Goal: Transaction & Acquisition: Purchase product/service

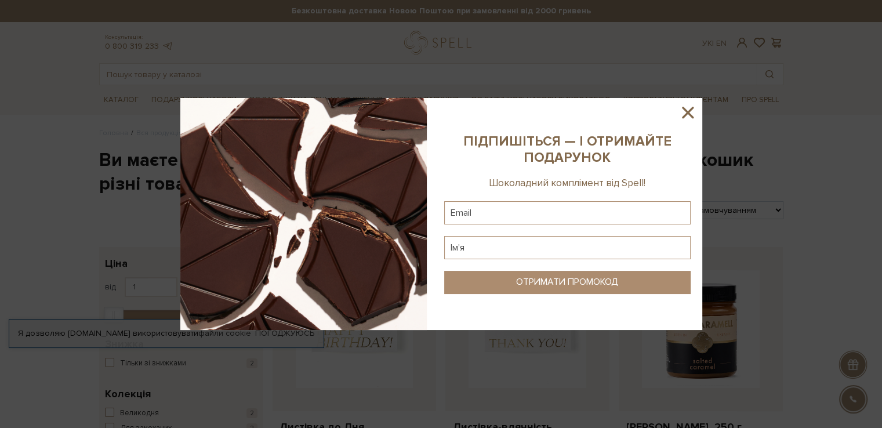
click at [682, 108] on icon at bounding box center [688, 113] width 12 height 12
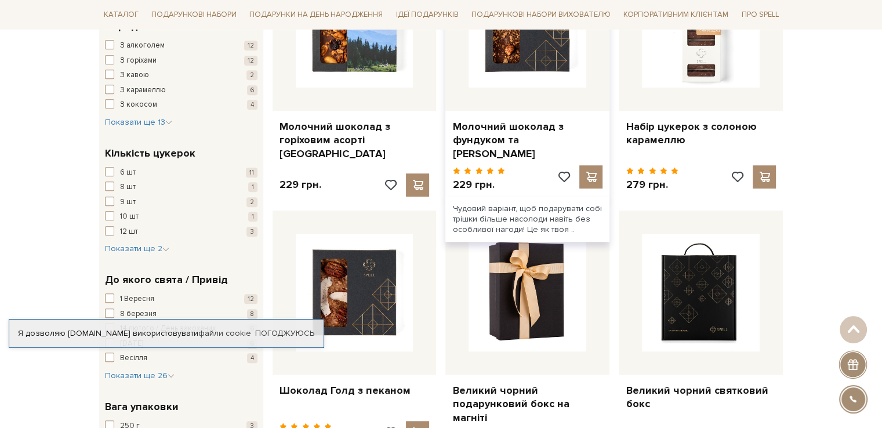
scroll to position [986, 0]
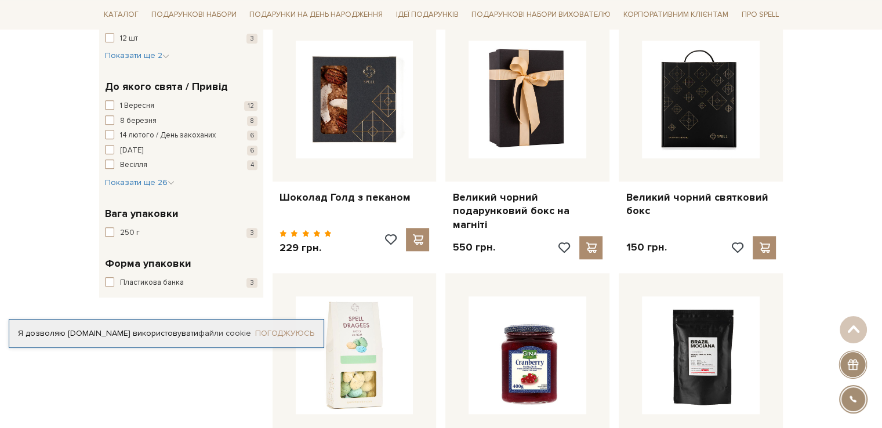
click at [289, 331] on link "Погоджуюсь" at bounding box center [284, 333] width 59 height 10
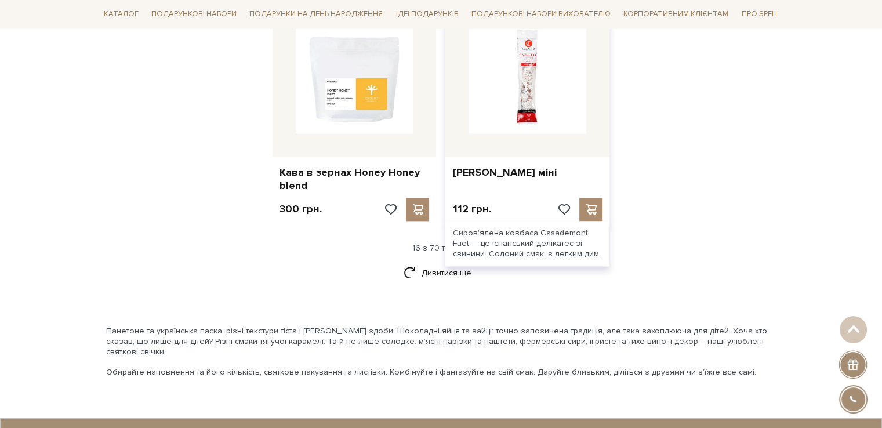
scroll to position [1566, 0]
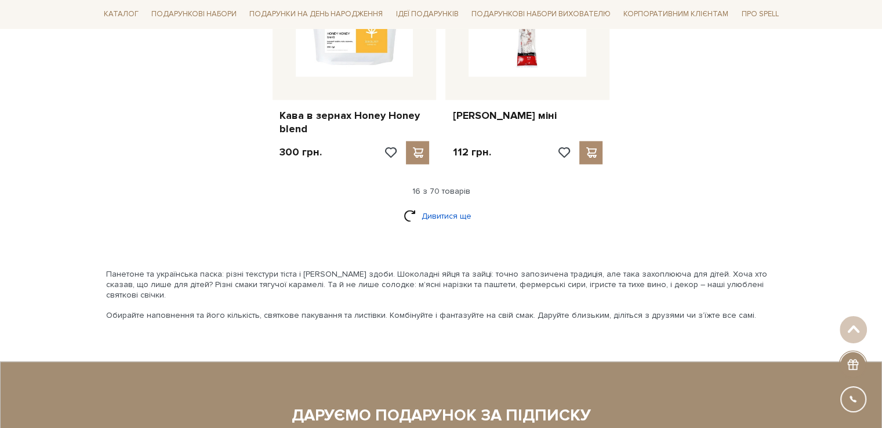
click at [447, 206] on link "Дивитися ще" at bounding box center [441, 216] width 75 height 20
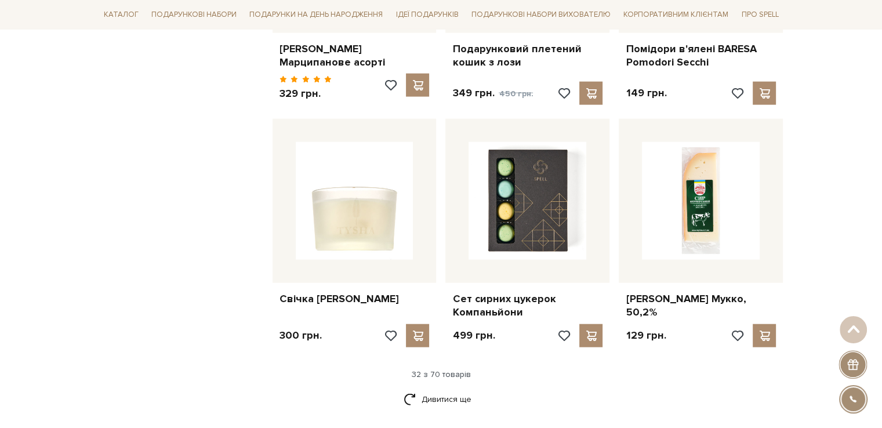
scroll to position [2841, 0]
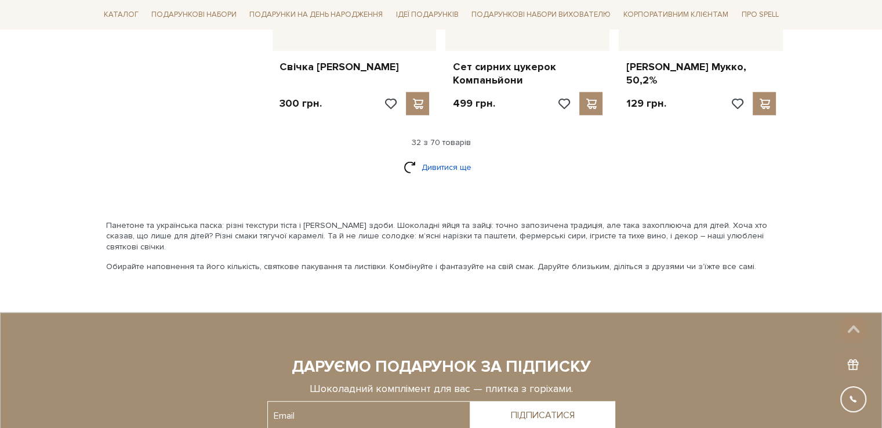
click at [435, 157] on link "Дивитися ще" at bounding box center [441, 167] width 75 height 20
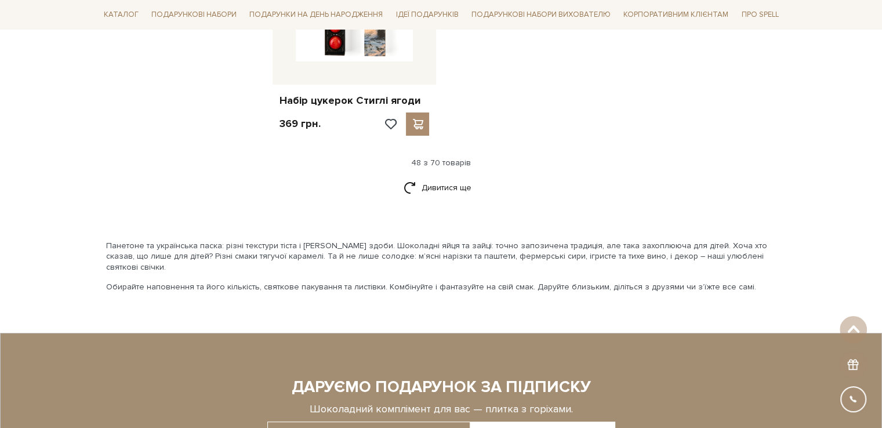
scroll to position [4291, 0]
click at [430, 177] on link "Дивитися ще" at bounding box center [441, 187] width 75 height 20
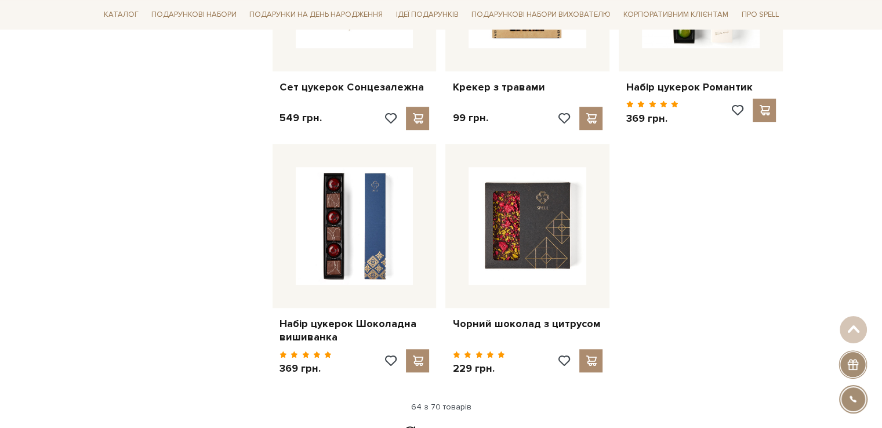
scroll to position [5450, 0]
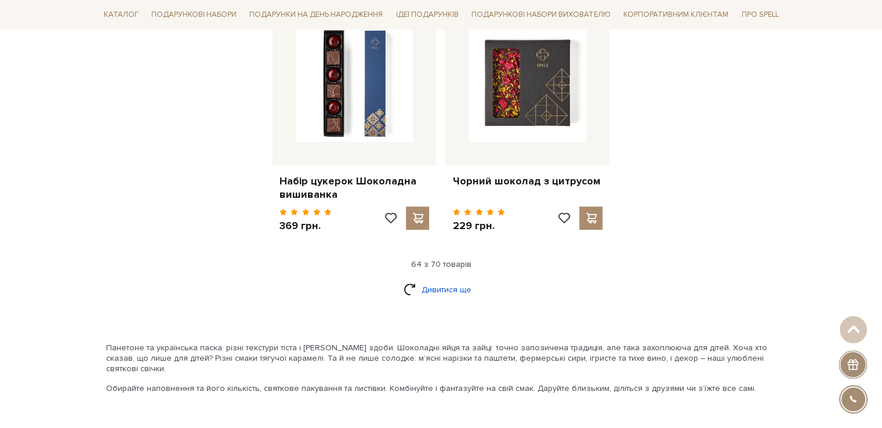
click at [441, 279] on link "Дивитися ще" at bounding box center [441, 289] width 75 height 20
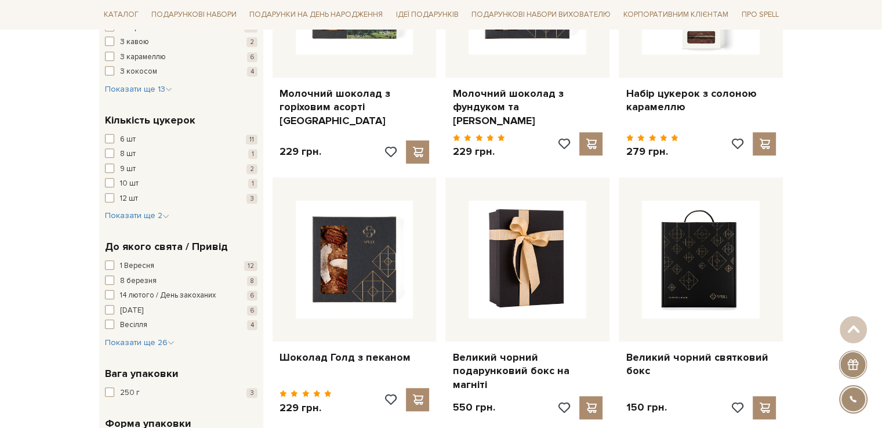
scroll to position [986, 0]
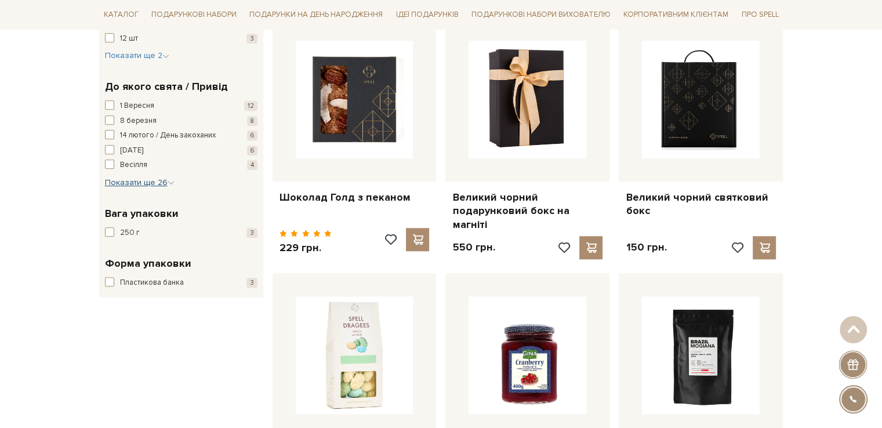
click at [150, 177] on span "Показати ще 26" at bounding box center [140, 182] width 70 height 10
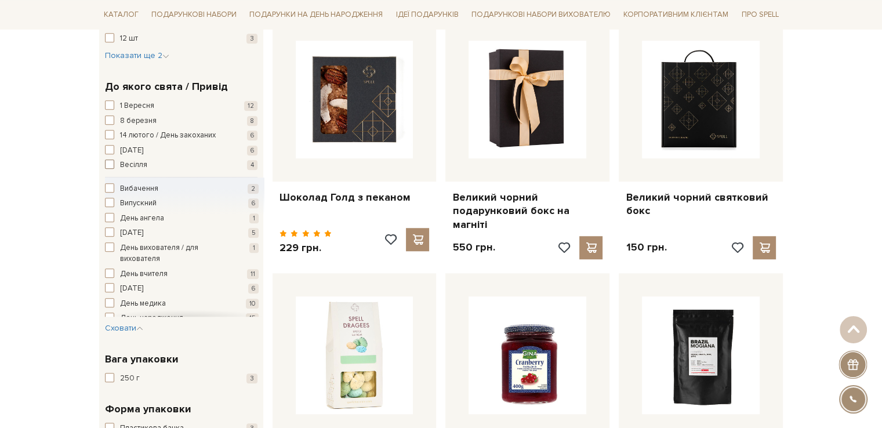
click at [107, 159] on span "button" at bounding box center [109, 163] width 9 height 9
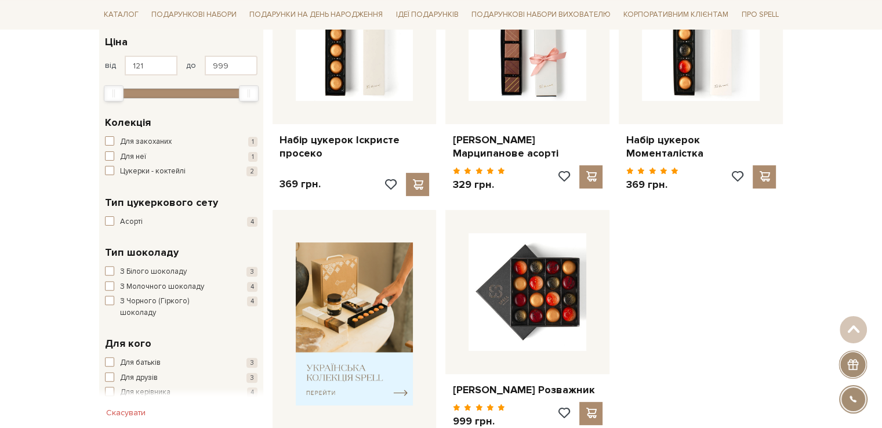
scroll to position [348, 0]
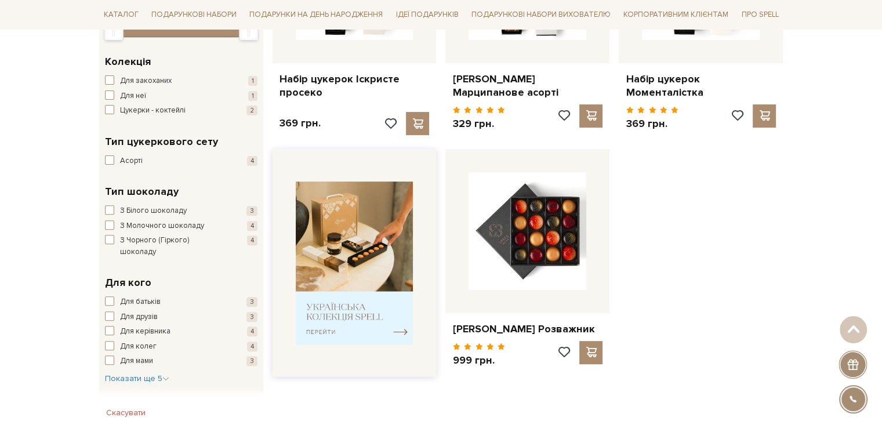
click at [381, 319] on img at bounding box center [355, 262] width 118 height 163
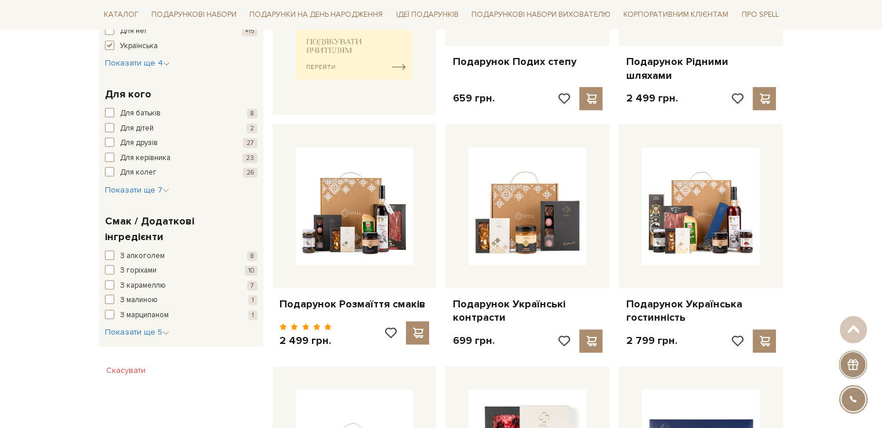
scroll to position [580, 0]
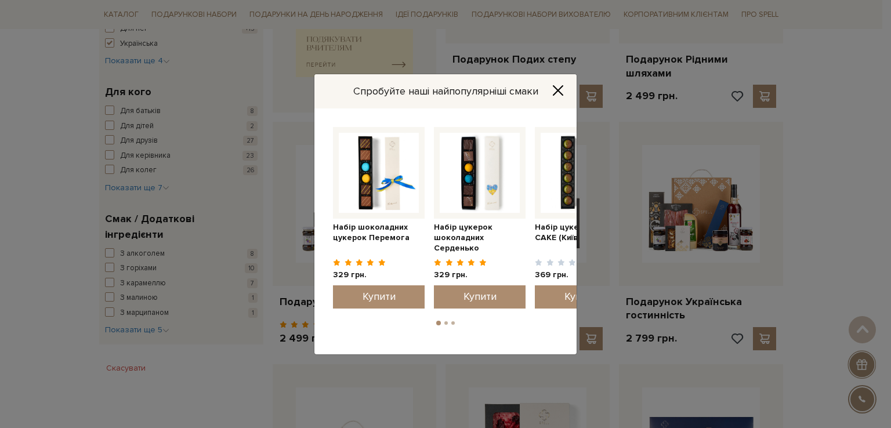
click at [557, 87] on icon "Close" at bounding box center [558, 91] width 12 height 12
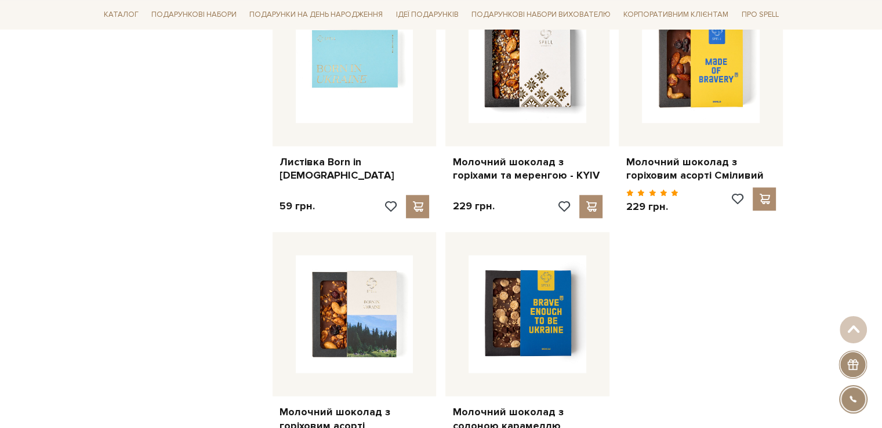
scroll to position [1566, 0]
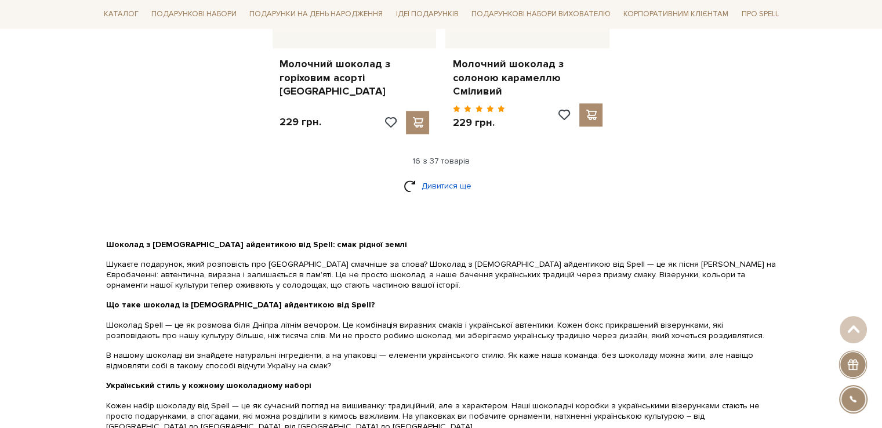
click at [448, 176] on link "Дивитися ще" at bounding box center [441, 186] width 75 height 20
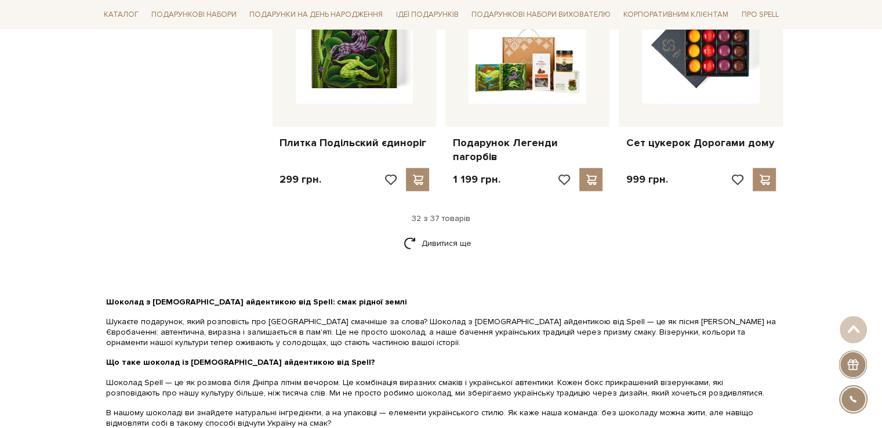
scroll to position [2667, 0]
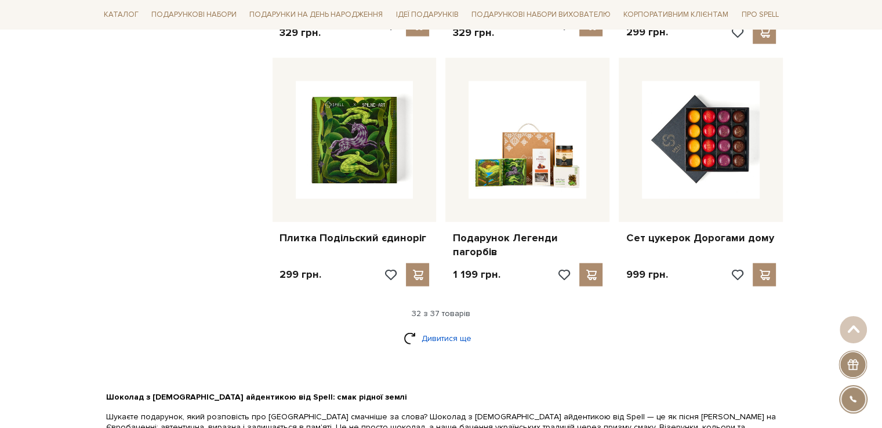
click at [427, 328] on link "Дивитися ще" at bounding box center [441, 338] width 75 height 20
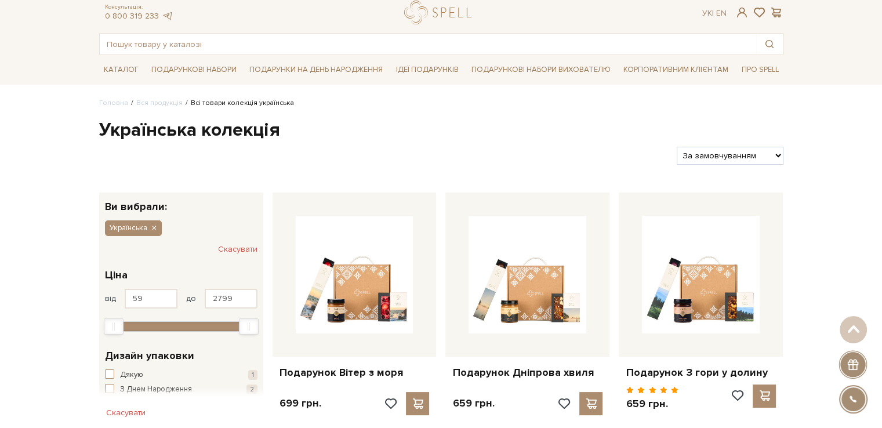
scroll to position [0, 0]
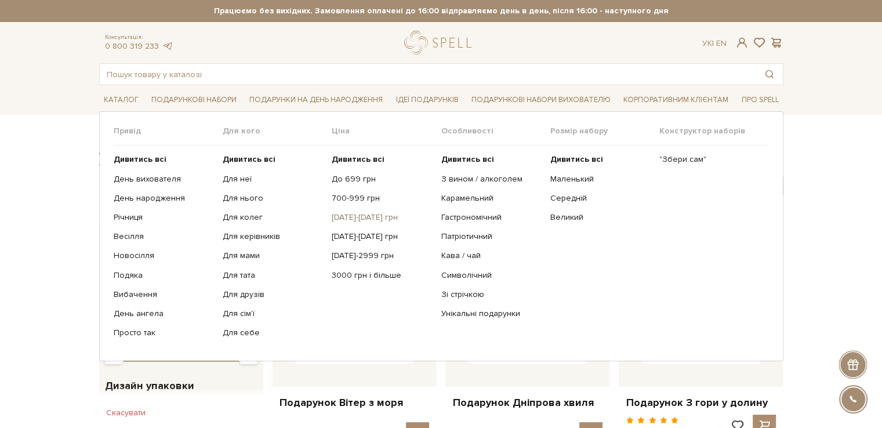
click at [344, 218] on link "[DATE]-[DATE] грн" at bounding box center [382, 217] width 100 height 10
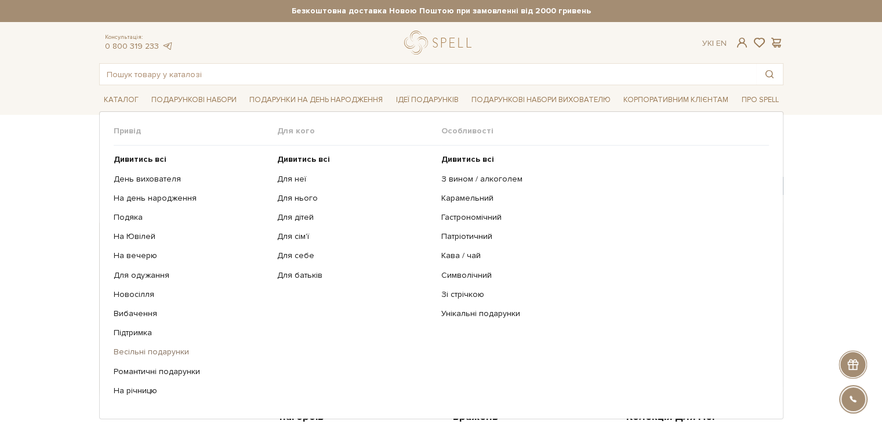
click at [128, 351] on link "Весільні подарунки" at bounding box center [191, 352] width 155 height 10
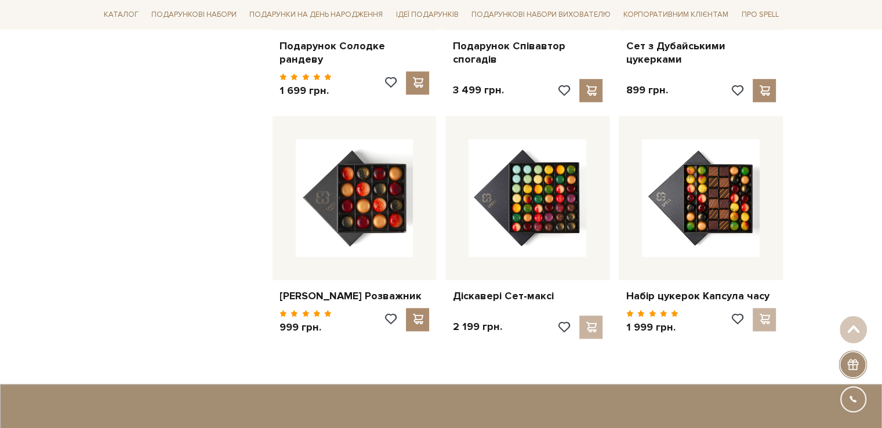
scroll to position [928, 0]
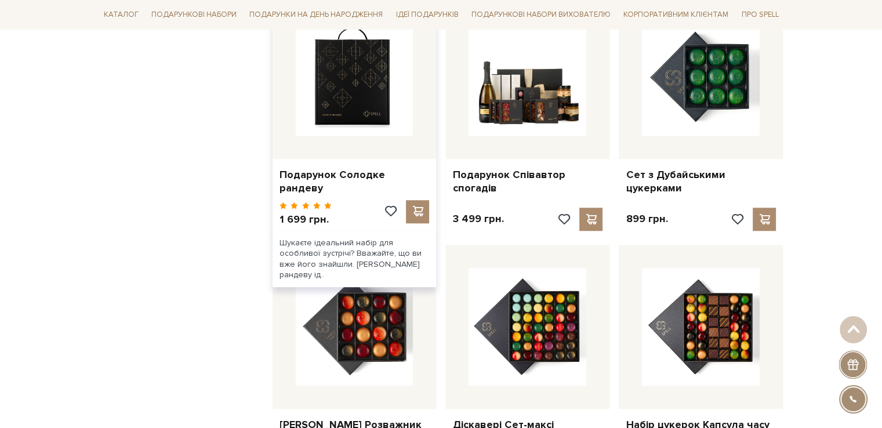
click at [346, 62] on img at bounding box center [355, 77] width 118 height 118
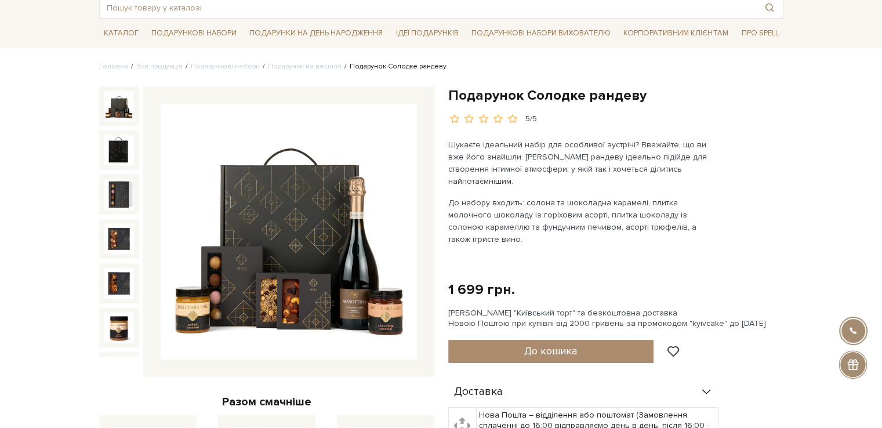
scroll to position [58, 0]
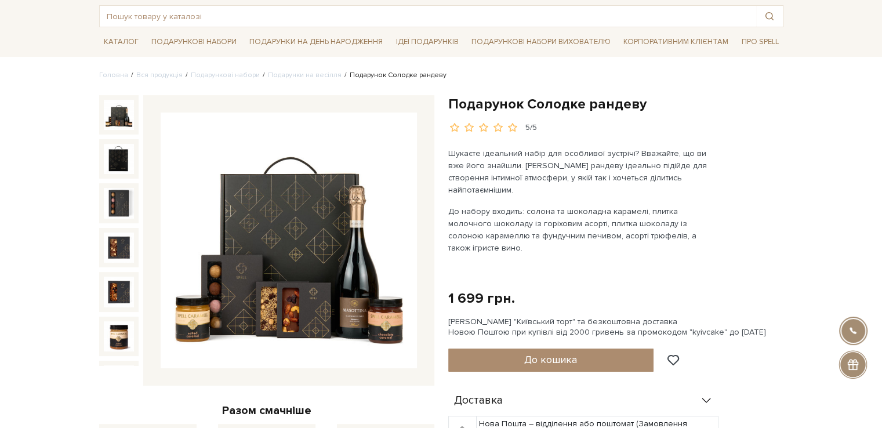
click at [288, 241] on img at bounding box center [289, 240] width 256 height 256
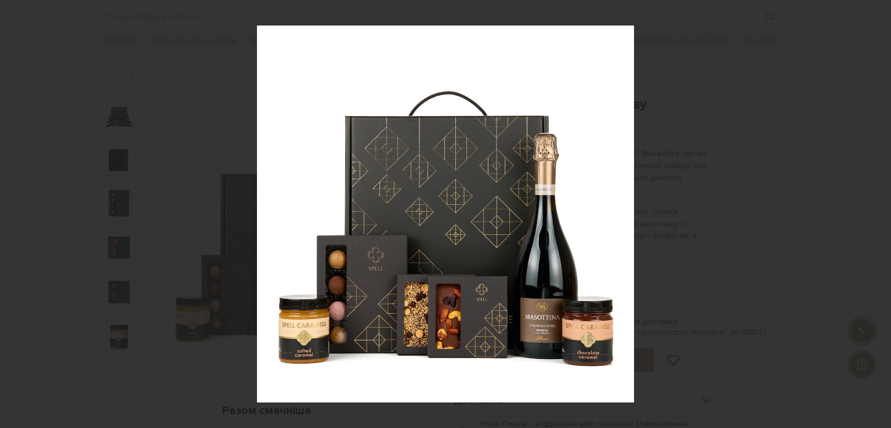
click at [692, 208] on div at bounding box center [445, 214] width 891 height 428
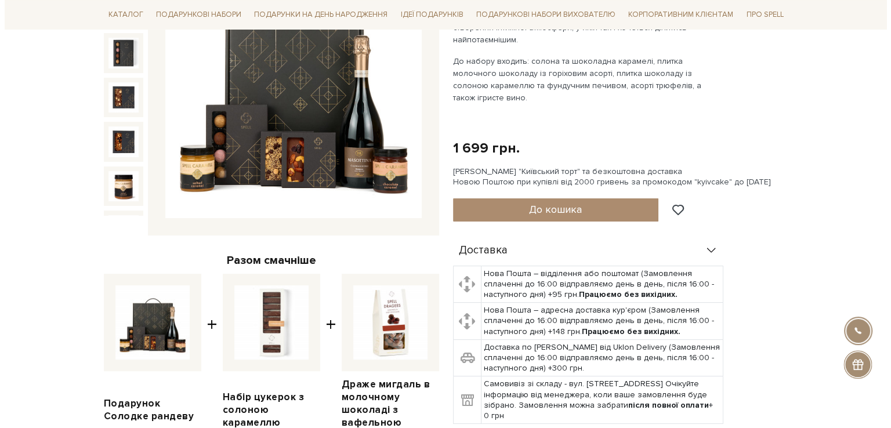
scroll to position [232, 0]
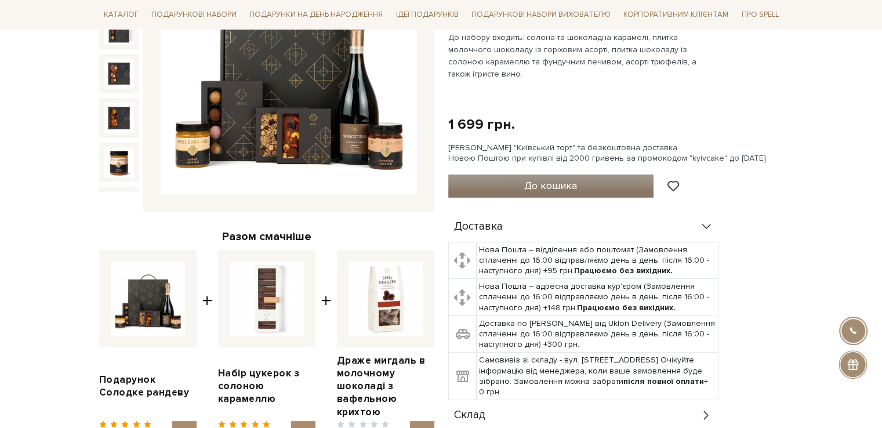
click at [607, 175] on button "До кошика" at bounding box center [551, 186] width 206 height 23
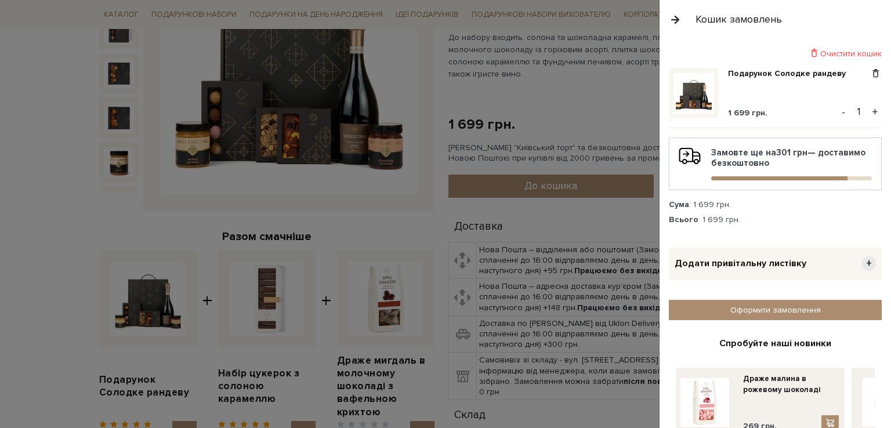
scroll to position [55, 0]
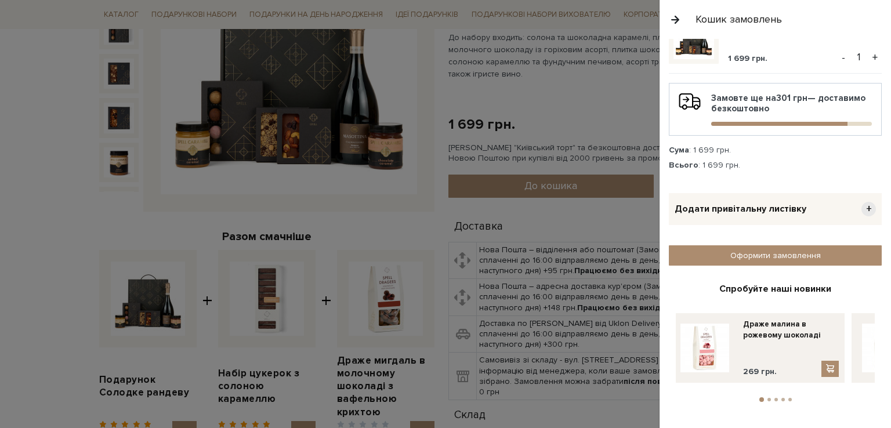
click at [867, 207] on span "+" at bounding box center [868, 209] width 14 height 14
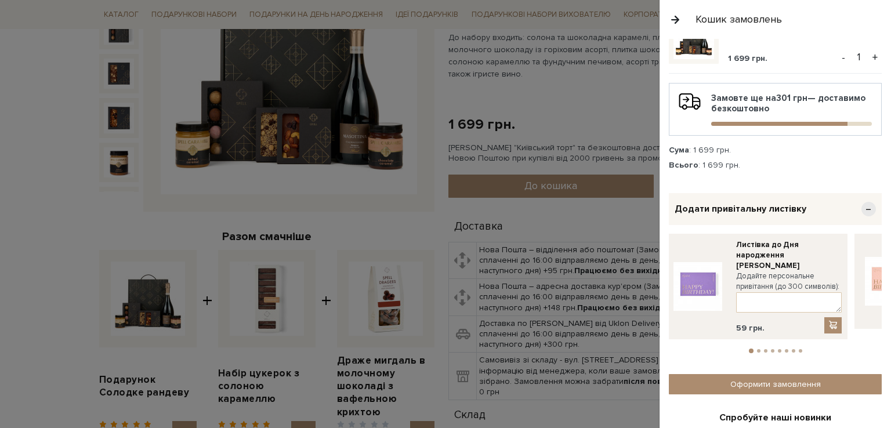
click at [865, 207] on span "−" at bounding box center [868, 209] width 14 height 14
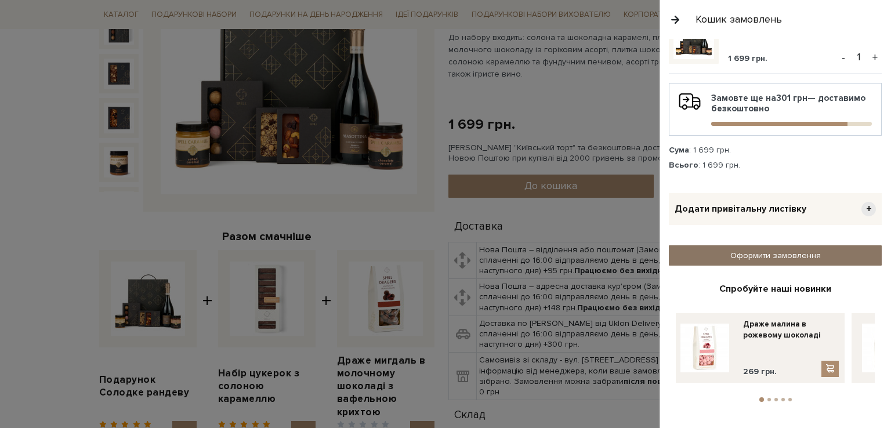
click at [802, 256] on link "Оформити замовлення" at bounding box center [775, 255] width 213 height 20
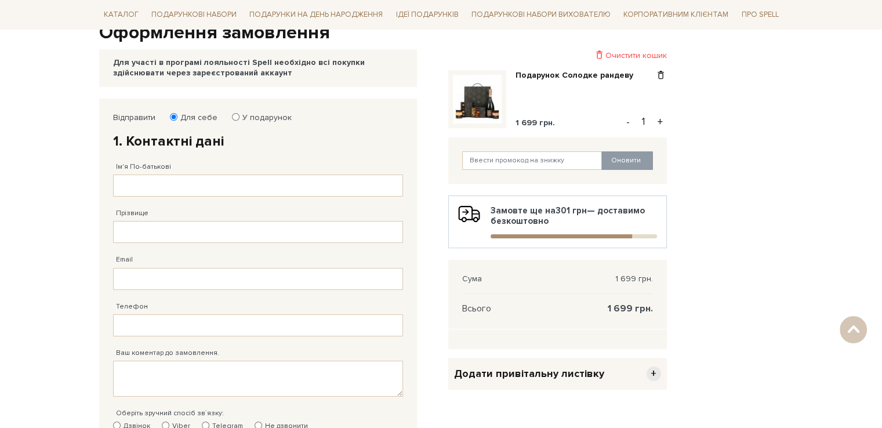
scroll to position [116, 0]
